Goal: Task Accomplishment & Management: Manage account settings

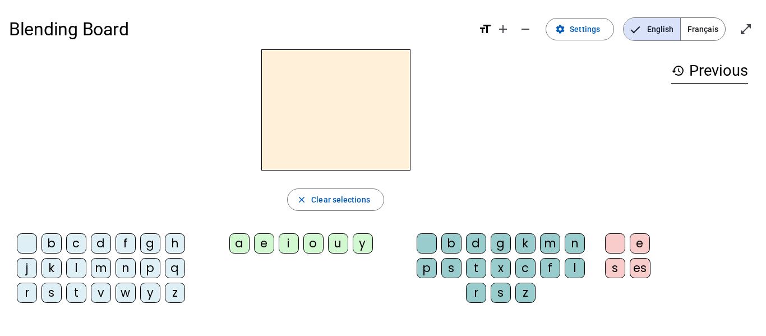
click at [691, 31] on span "Français" at bounding box center [703, 29] width 44 height 22
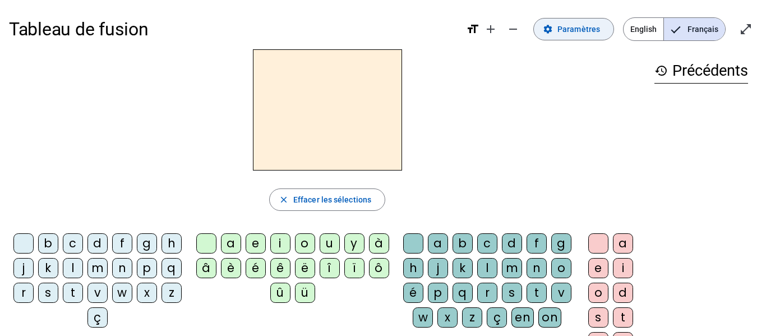
click at [571, 35] on span "Paramètres" at bounding box center [578, 28] width 43 height 13
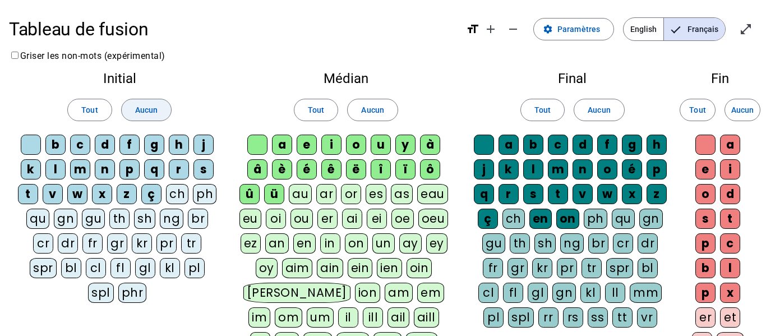
click at [130, 105] on span at bounding box center [146, 109] width 49 height 27
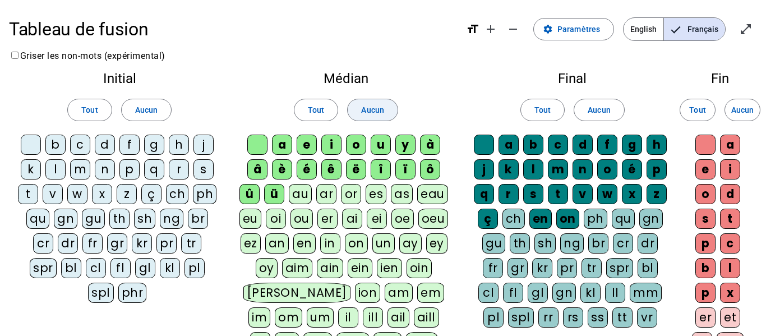
click at [367, 108] on span "Aucun" at bounding box center [372, 109] width 22 height 13
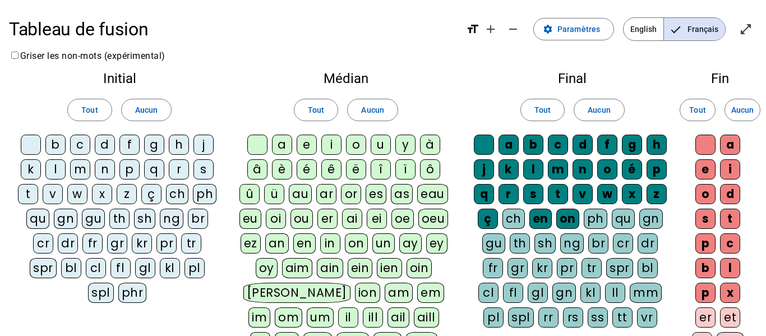
click at [628, 109] on div "Tout Aucun" at bounding box center [572, 109] width 203 height 31
click at [613, 109] on span at bounding box center [598, 109] width 49 height 27
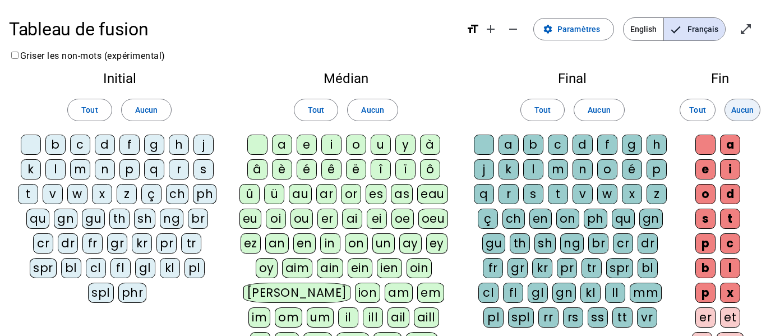
click at [745, 115] on span "Aucun" at bounding box center [742, 109] width 22 height 13
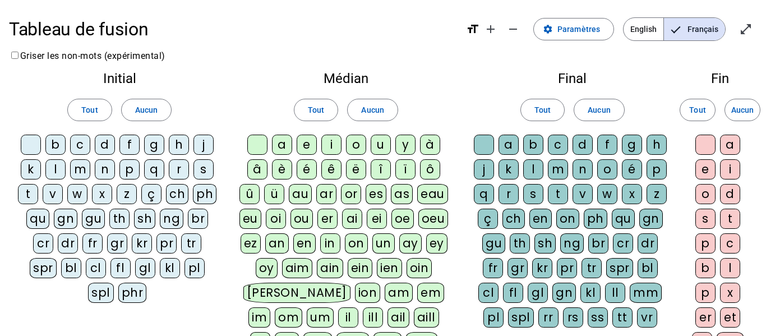
click at [104, 146] on div "d" at bounding box center [105, 145] width 20 height 20
click at [201, 141] on div "j" at bounding box center [203, 145] width 20 height 20
click at [49, 177] on div "l" at bounding box center [55, 169] width 20 height 20
click at [83, 163] on div "m" at bounding box center [80, 169] width 20 height 20
click at [31, 191] on div "t" at bounding box center [28, 194] width 20 height 20
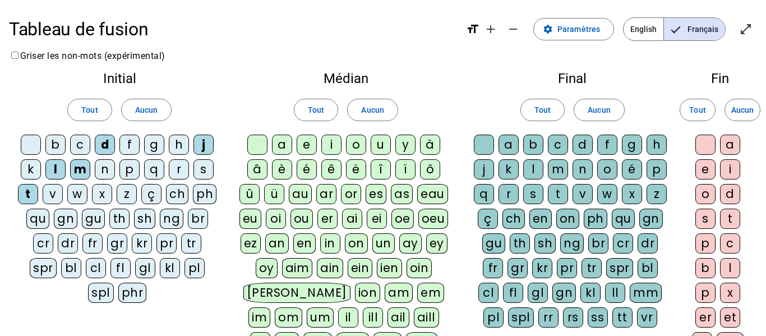
click at [277, 145] on div "a" at bounding box center [282, 145] width 20 height 20
click at [305, 147] on div "e" at bounding box center [307, 145] width 20 height 20
click at [382, 142] on div "u" at bounding box center [381, 145] width 20 height 20
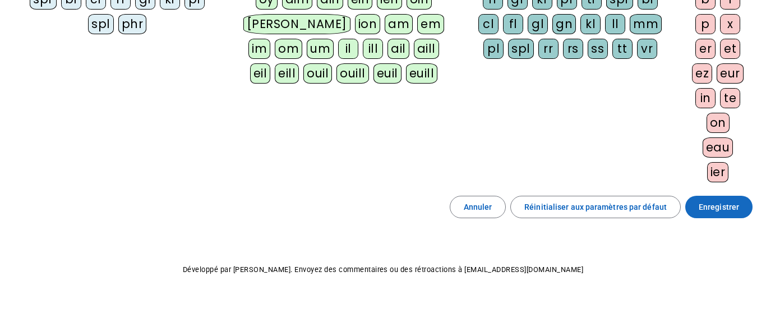
click at [719, 213] on span "Enregistrer" at bounding box center [719, 206] width 40 height 13
